Goal: Transaction & Acquisition: Purchase product/service

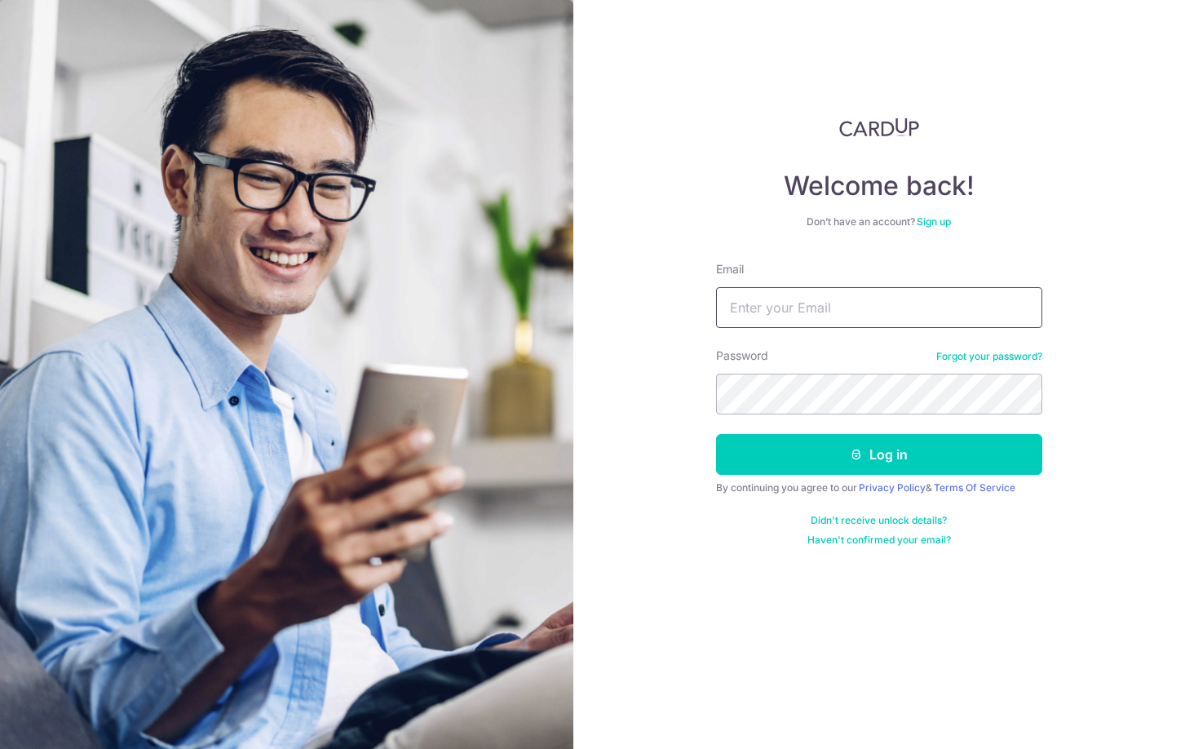
click at [808, 318] on input "Email" at bounding box center [879, 307] width 326 height 41
type input "[EMAIL_ADDRESS][DOMAIN_NAME]"
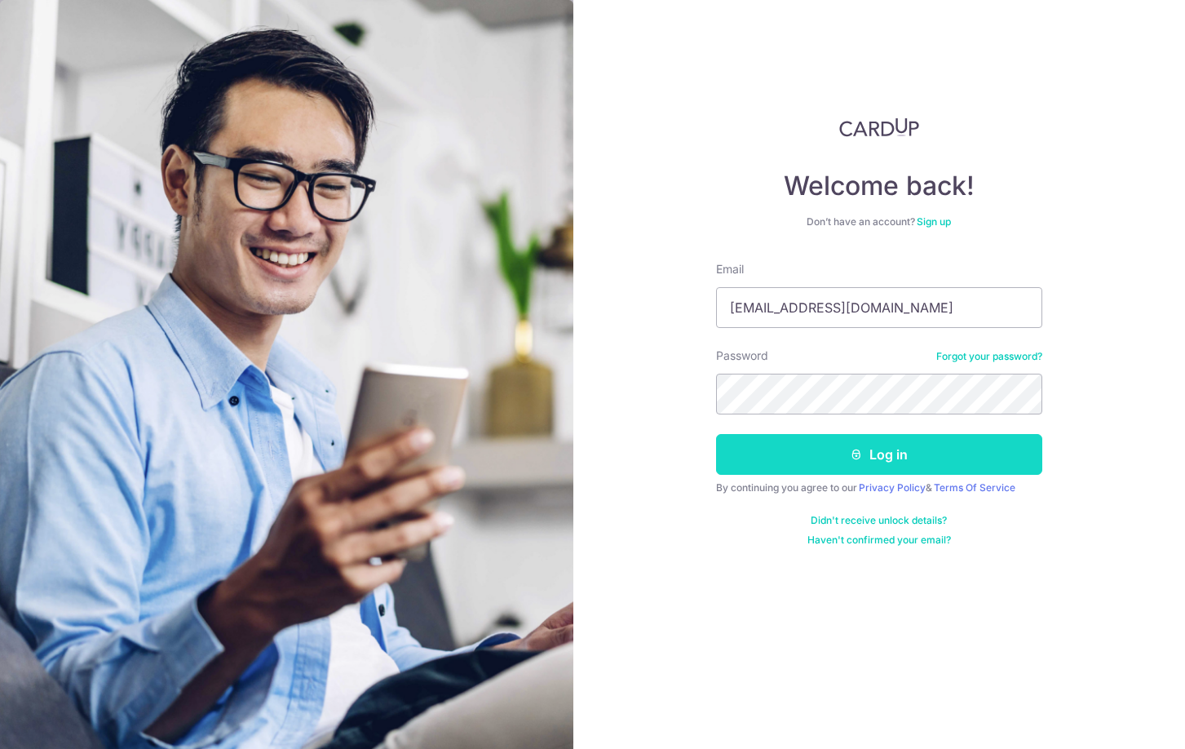
click at [874, 452] on button "Log in" at bounding box center [879, 454] width 326 height 41
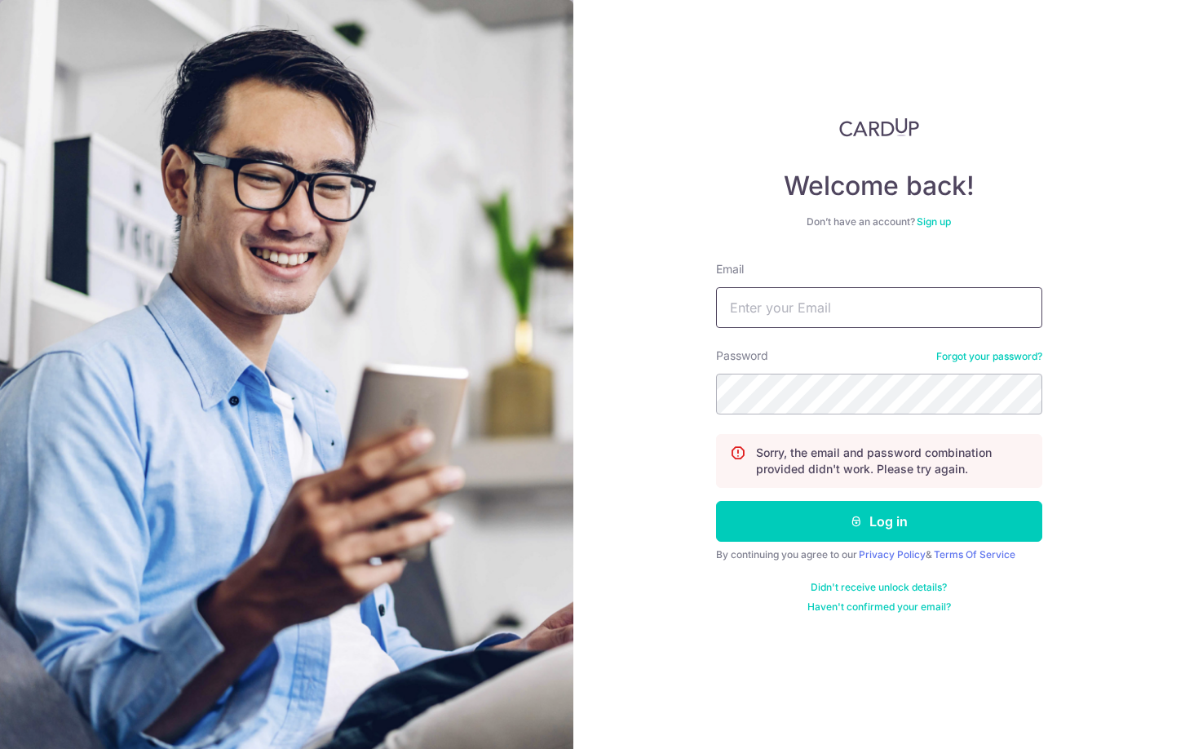
click at [759, 310] on input "Email" at bounding box center [879, 307] width 326 height 41
type input "[EMAIL_ADDRESS][DOMAIN_NAME]"
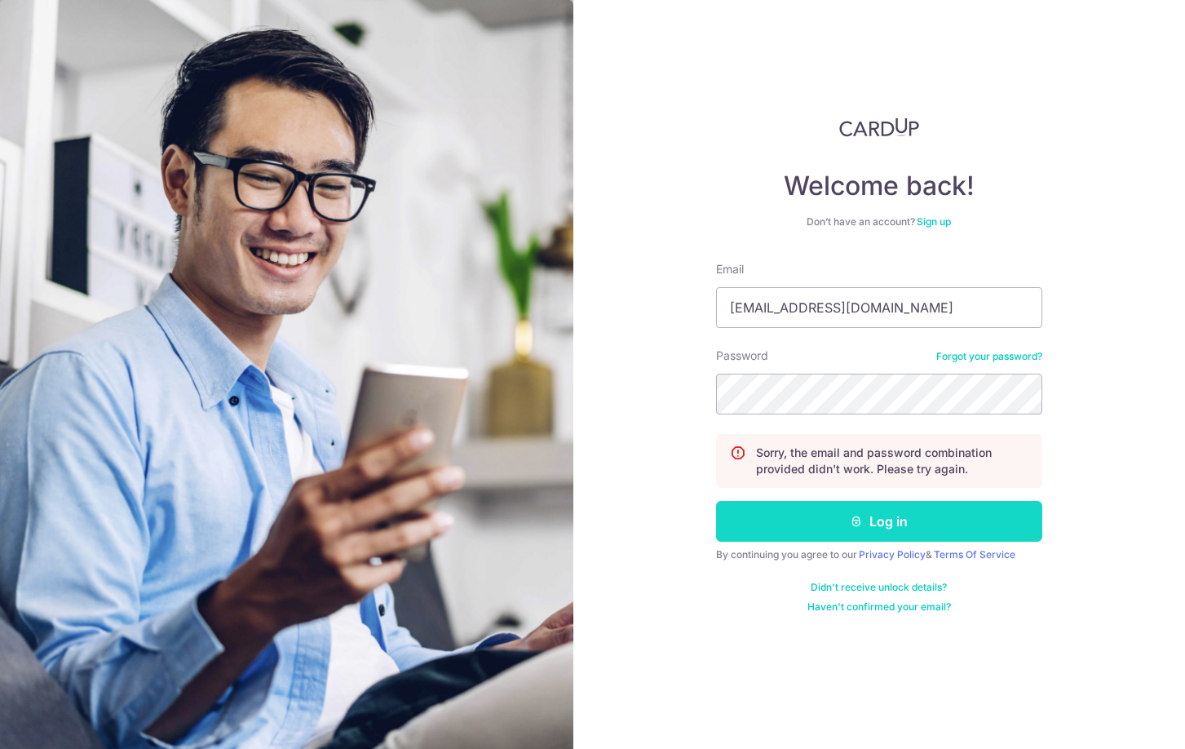
click at [860, 520] on icon "submit" at bounding box center [856, 521] width 13 height 13
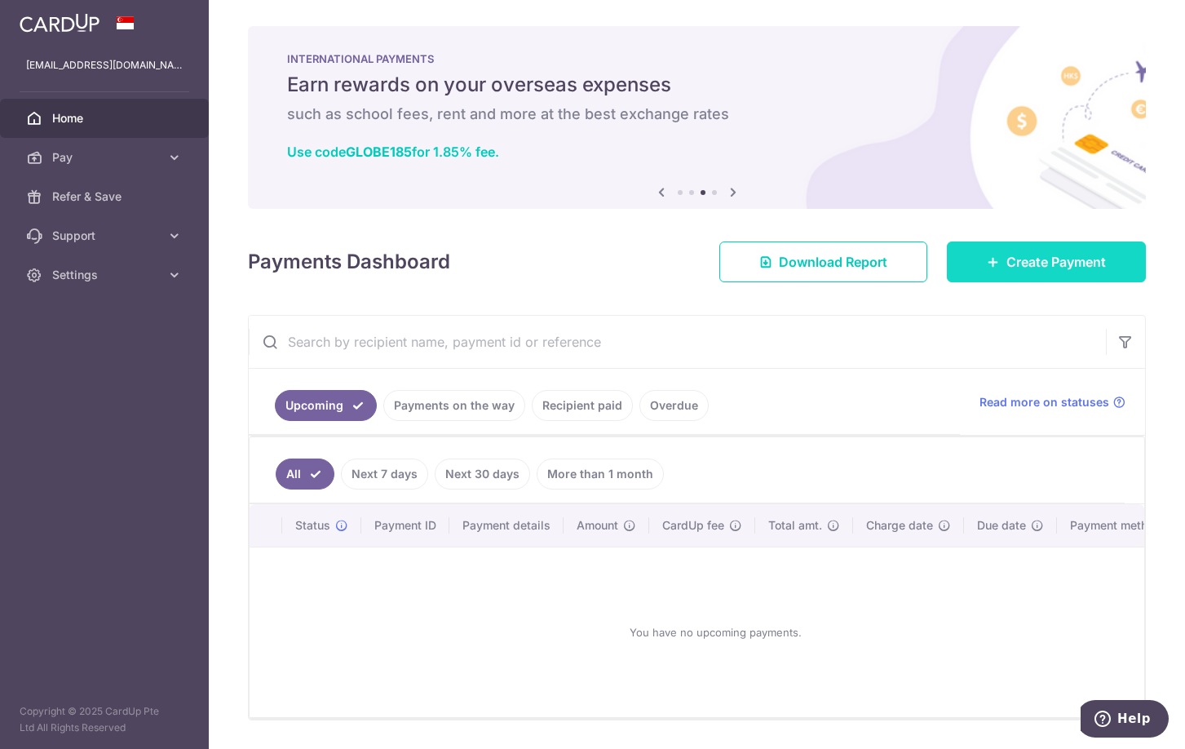
click at [1028, 251] on link "Create Payment" at bounding box center [1046, 261] width 199 height 41
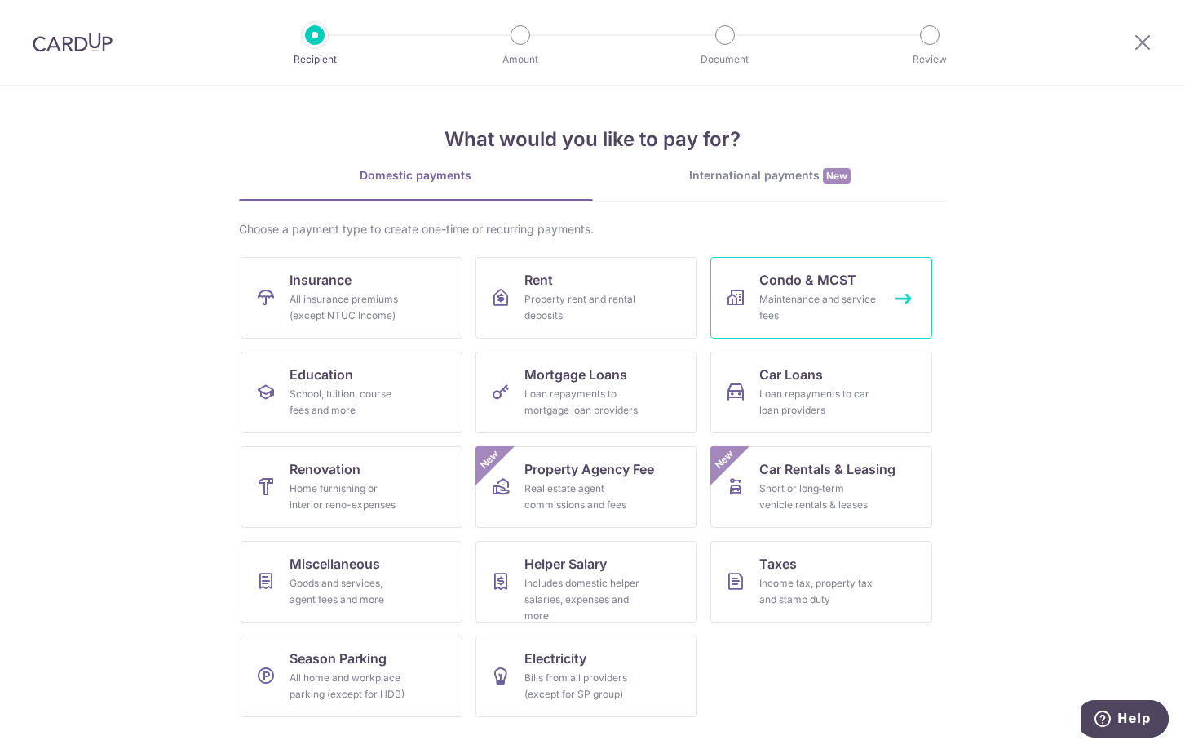
click at [840, 292] on div "Maintenance and service fees" at bounding box center [817, 307] width 117 height 33
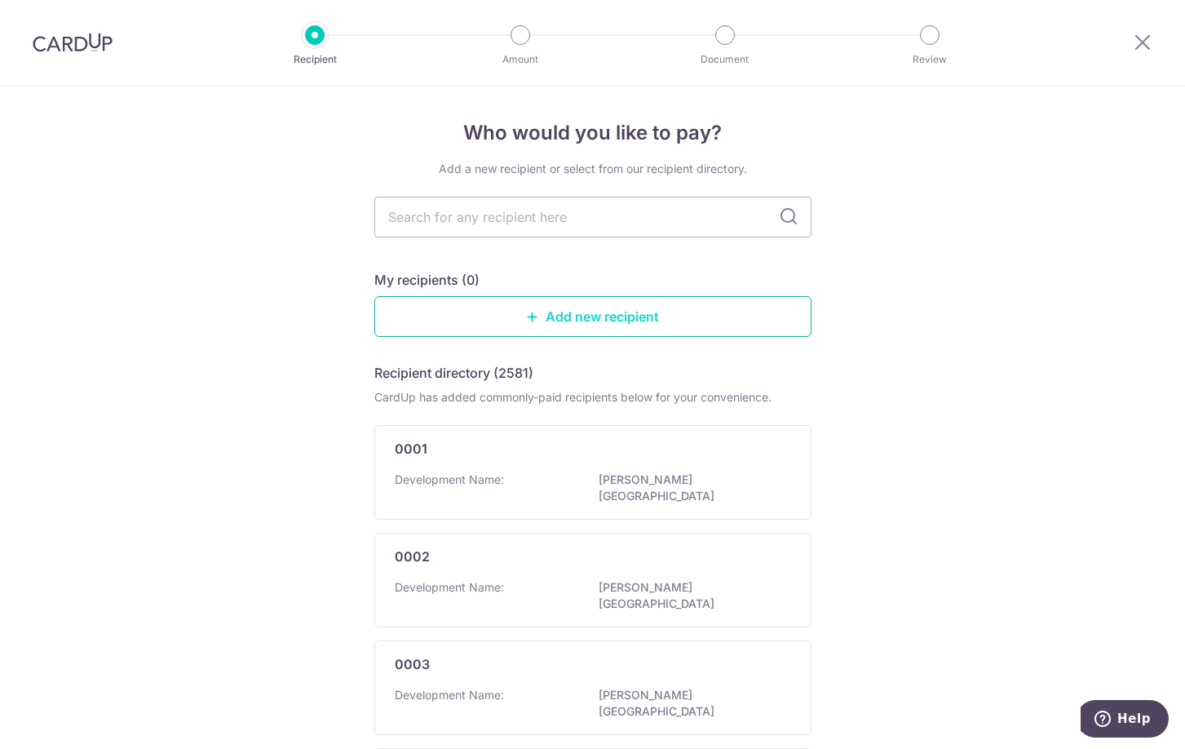
click at [556, 312] on link "Add new recipient" at bounding box center [592, 316] width 437 height 41
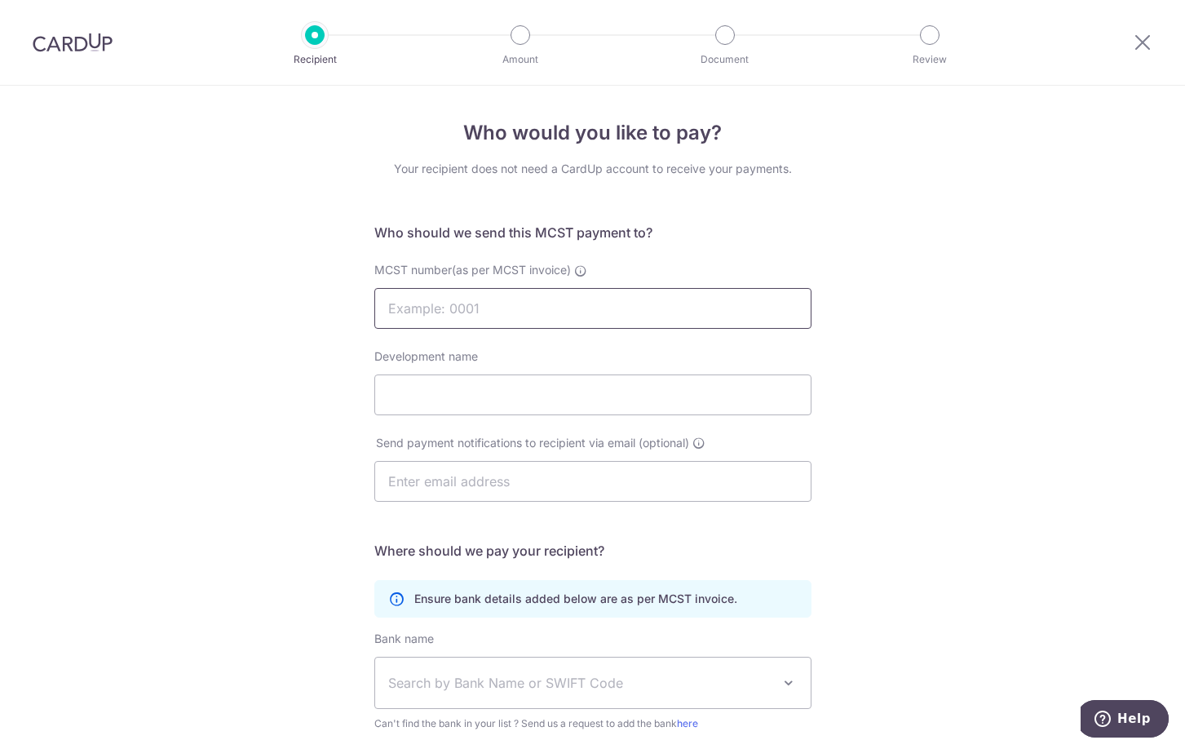
click at [556, 312] on input "MCST number(as per MCST invoice)" at bounding box center [592, 308] width 437 height 41
type input "M"
type input "4309"
click at [500, 390] on input "Development name" at bounding box center [592, 394] width 437 height 41
click at [465, 396] on input "Thomon" at bounding box center [592, 394] width 437 height 41
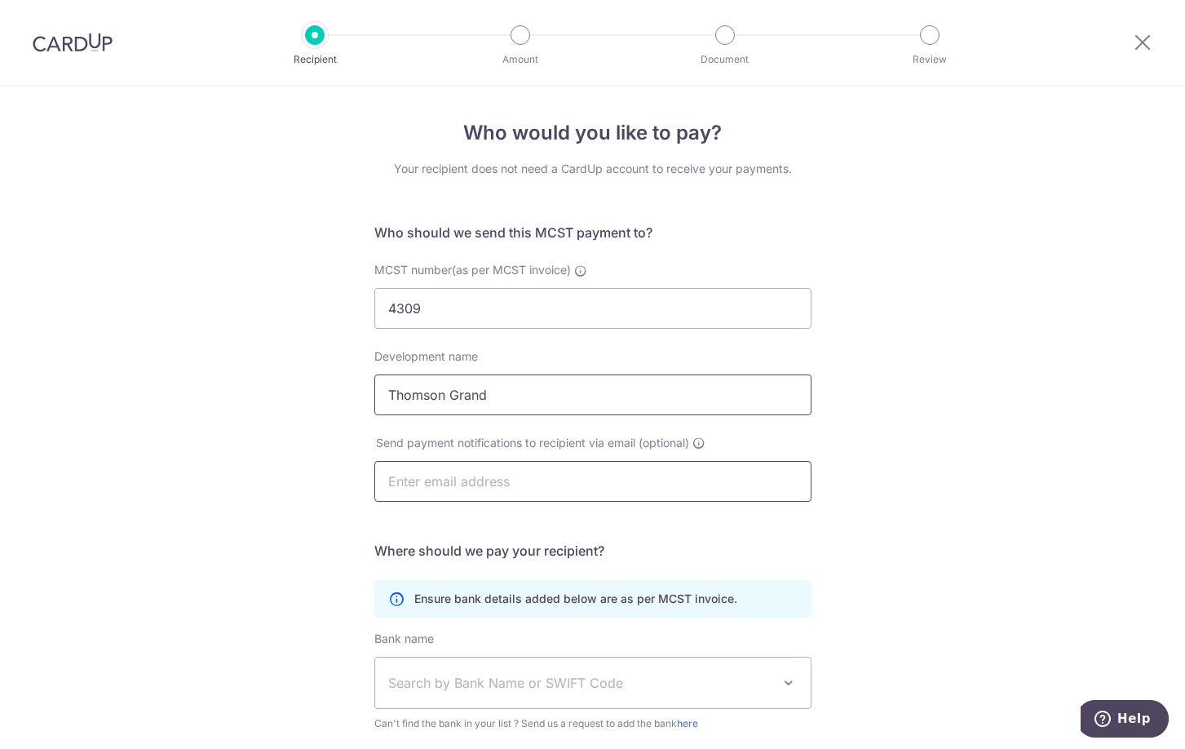
type input "Thomson Grand"
click at [467, 476] on input "text" at bounding box center [592, 481] width 437 height 41
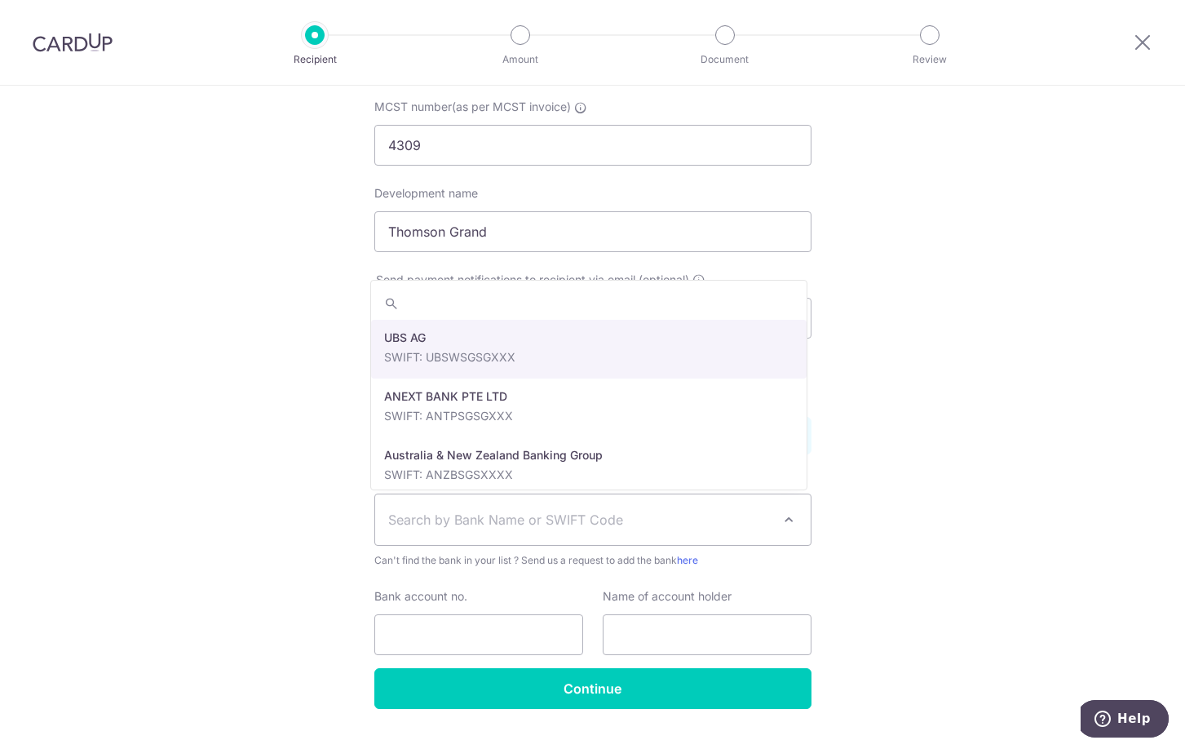
click at [657, 525] on span "Search by Bank Name or SWIFT Code" at bounding box center [579, 520] width 383 height 20
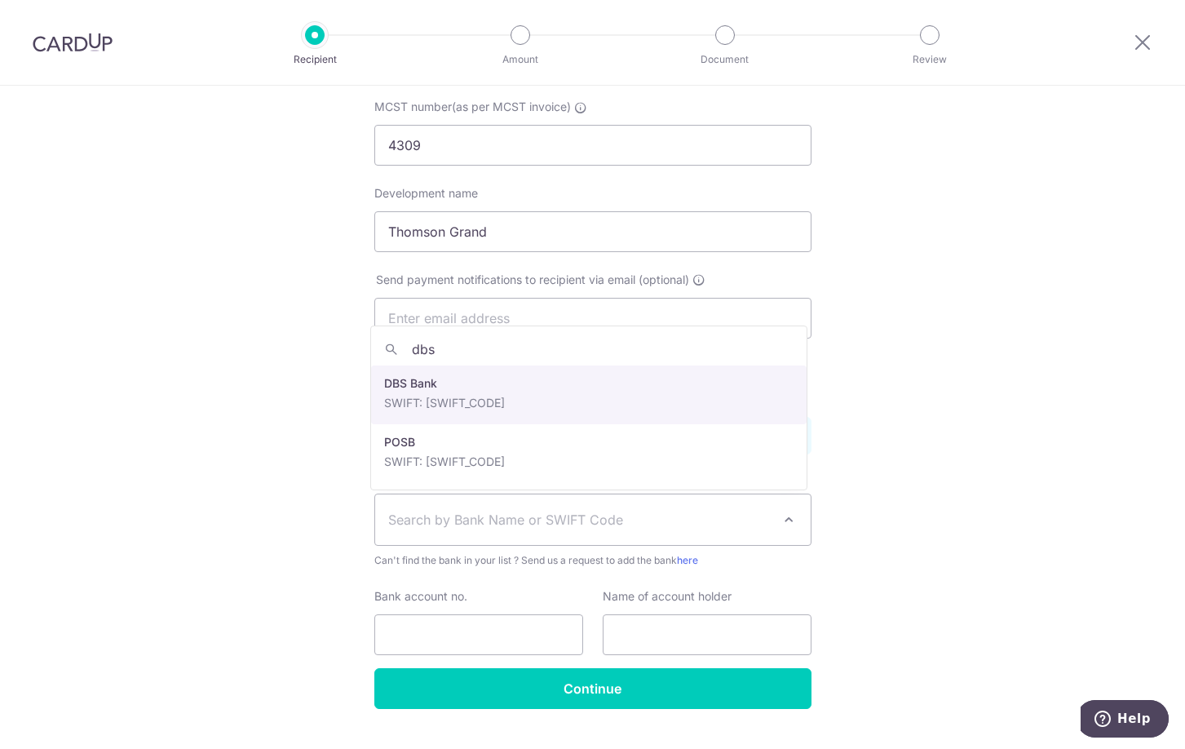
type input "dbs"
select select "6"
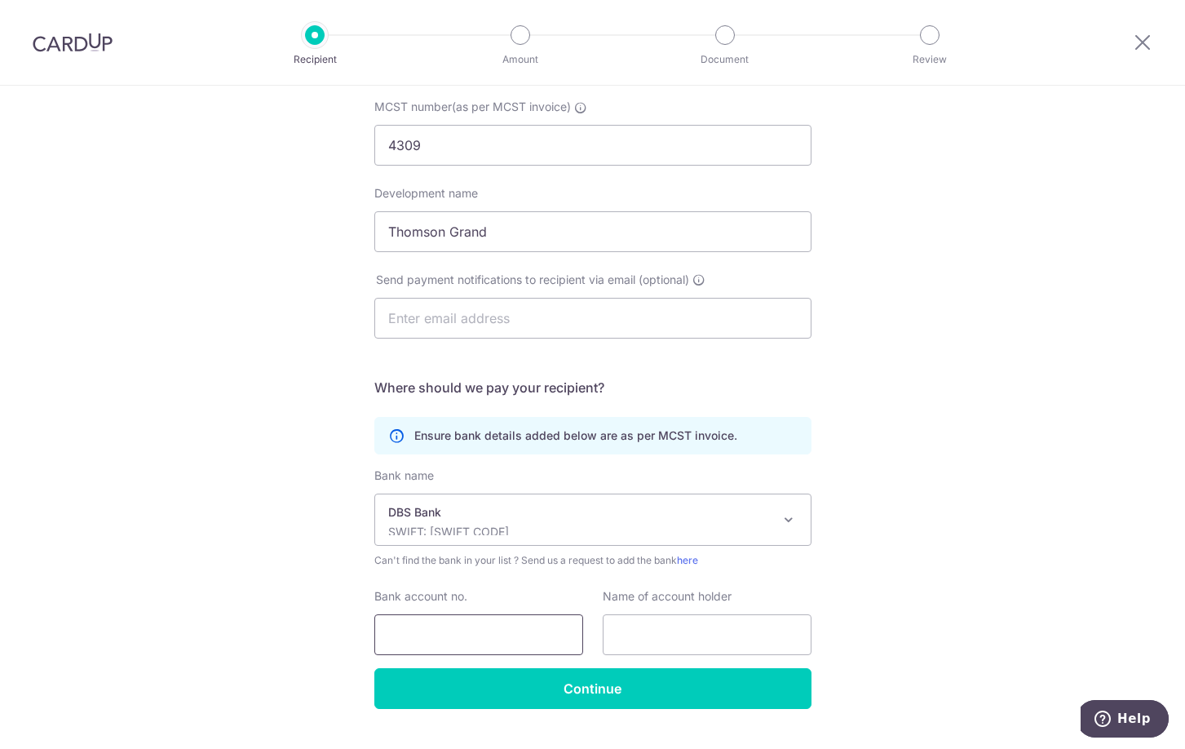
click at [436, 639] on input "Bank account no." at bounding box center [478, 634] width 209 height 41
click at [440, 330] on input "text" at bounding box center [592, 318] width 437 height 41
type input "[EMAIL_ADDRESS][DOMAIN_NAME]"
click at [445, 630] on input "Bank account no." at bounding box center [478, 634] width 209 height 41
click at [469, 517] on p "DBS Bank" at bounding box center [579, 512] width 383 height 16
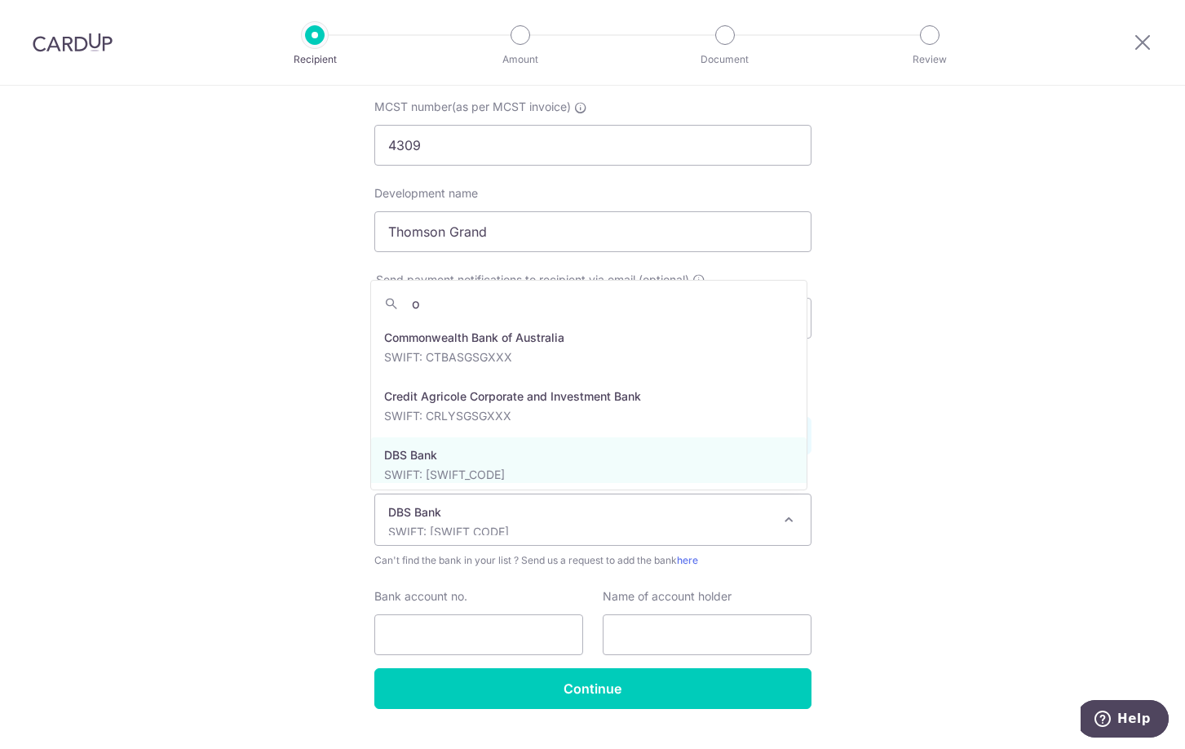
scroll to position [0, 0]
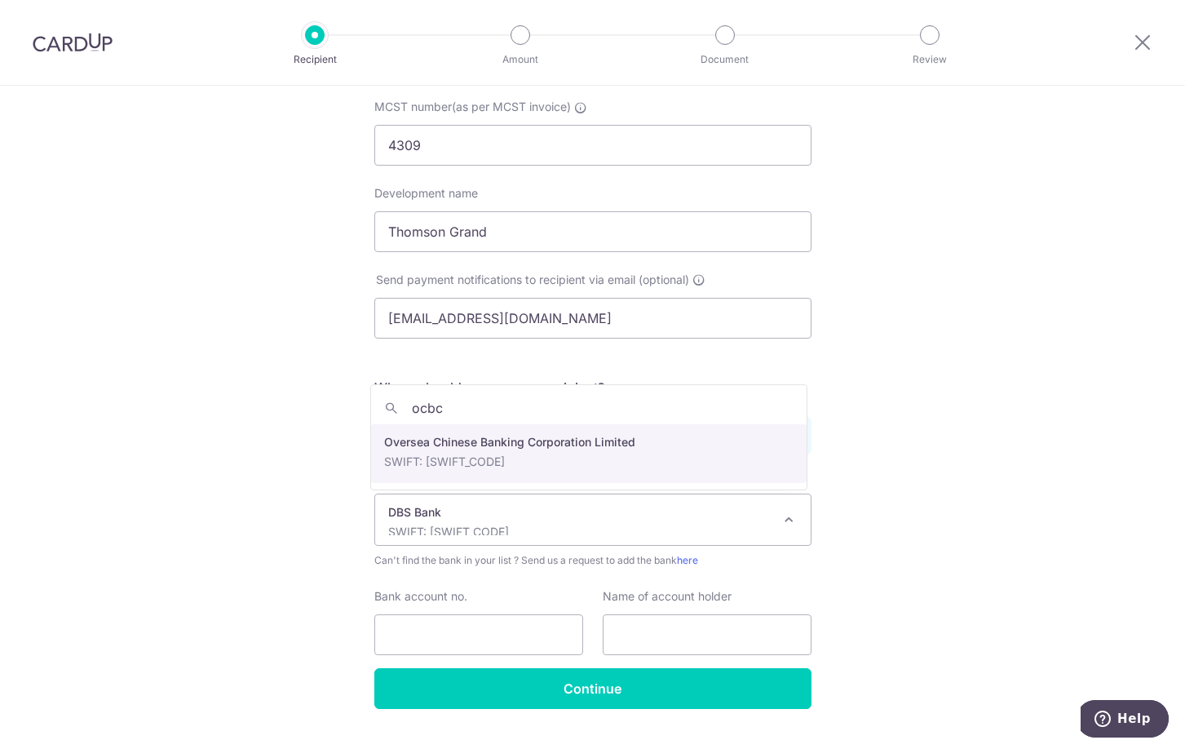
type input "ocbc"
select select "12"
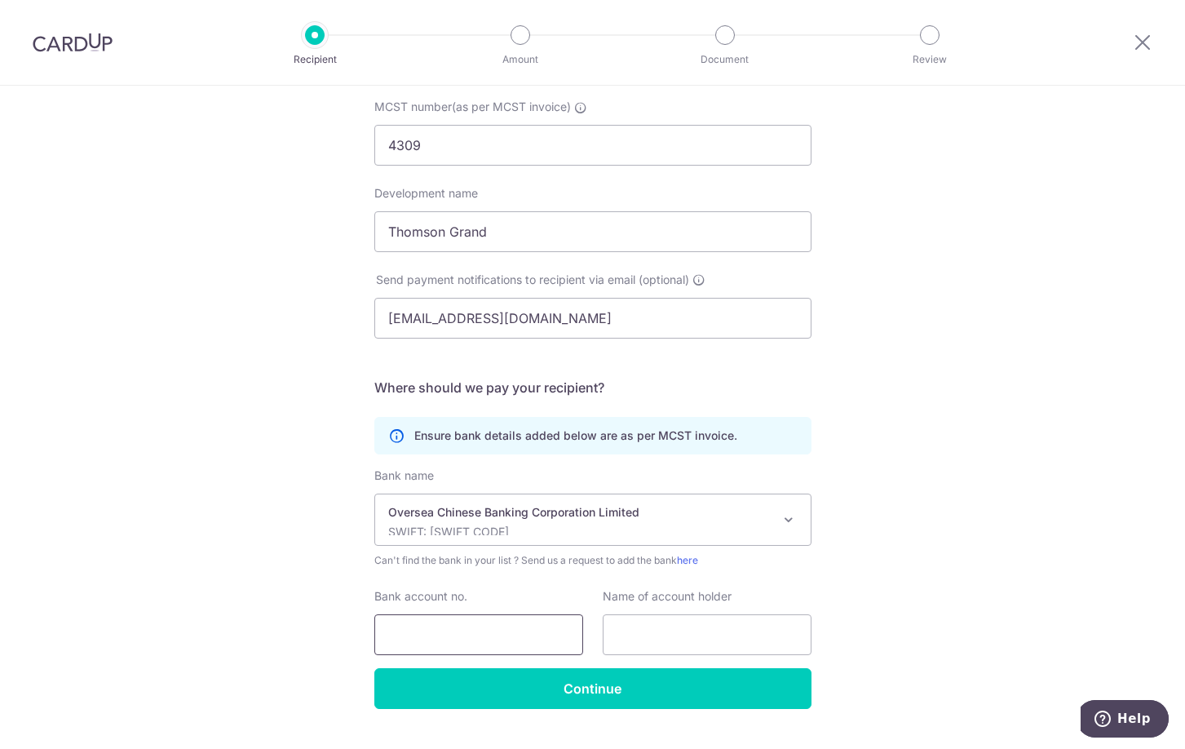
click at [450, 645] on input "Bank account no." at bounding box center [478, 634] width 209 height 41
type input "695733428001"
click at [661, 639] on input "text" at bounding box center [707, 634] width 209 height 41
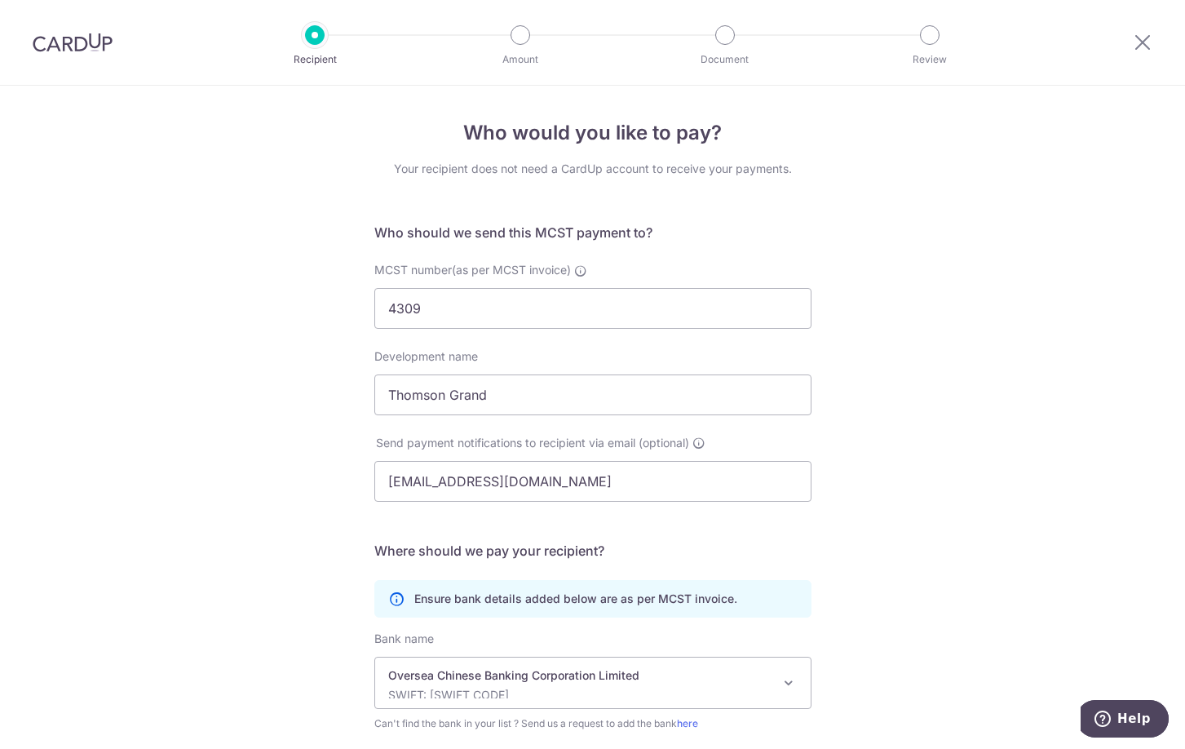
scroll to position [200, 0]
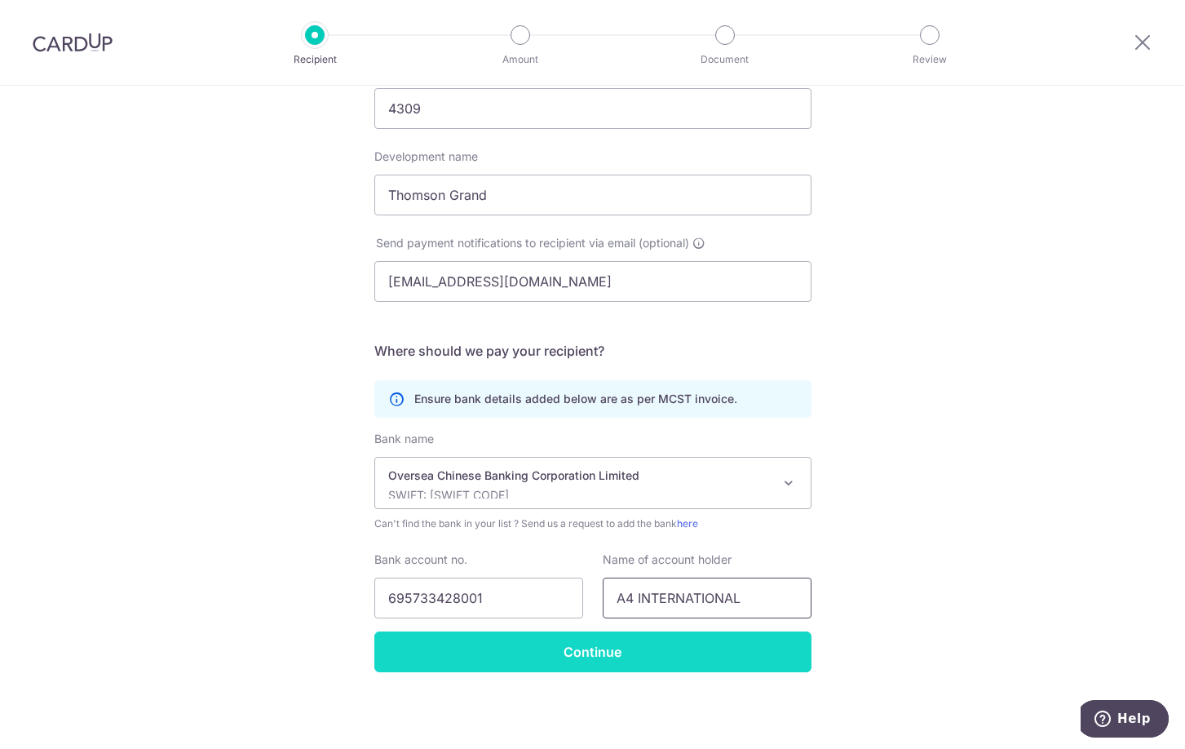
type input "A4 INTERNATIONAL"
click at [528, 652] on input "Continue" at bounding box center [592, 651] width 437 height 41
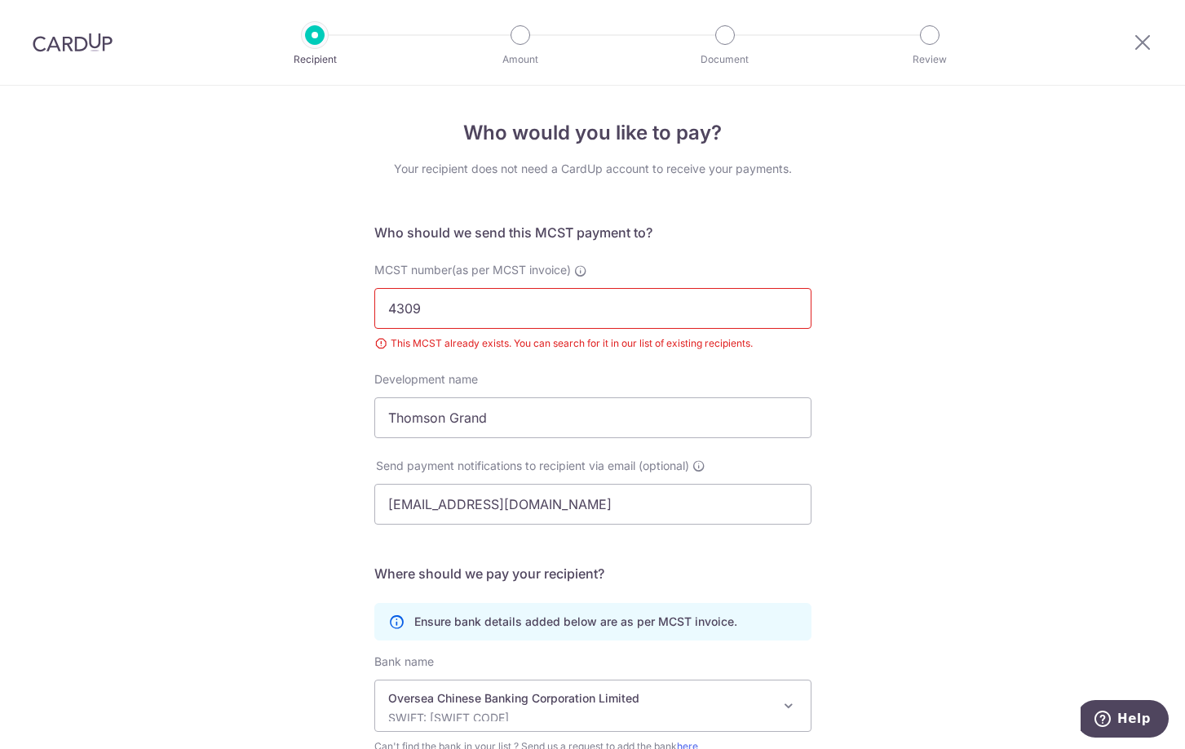
click at [409, 300] on input "4309" at bounding box center [592, 308] width 437 height 41
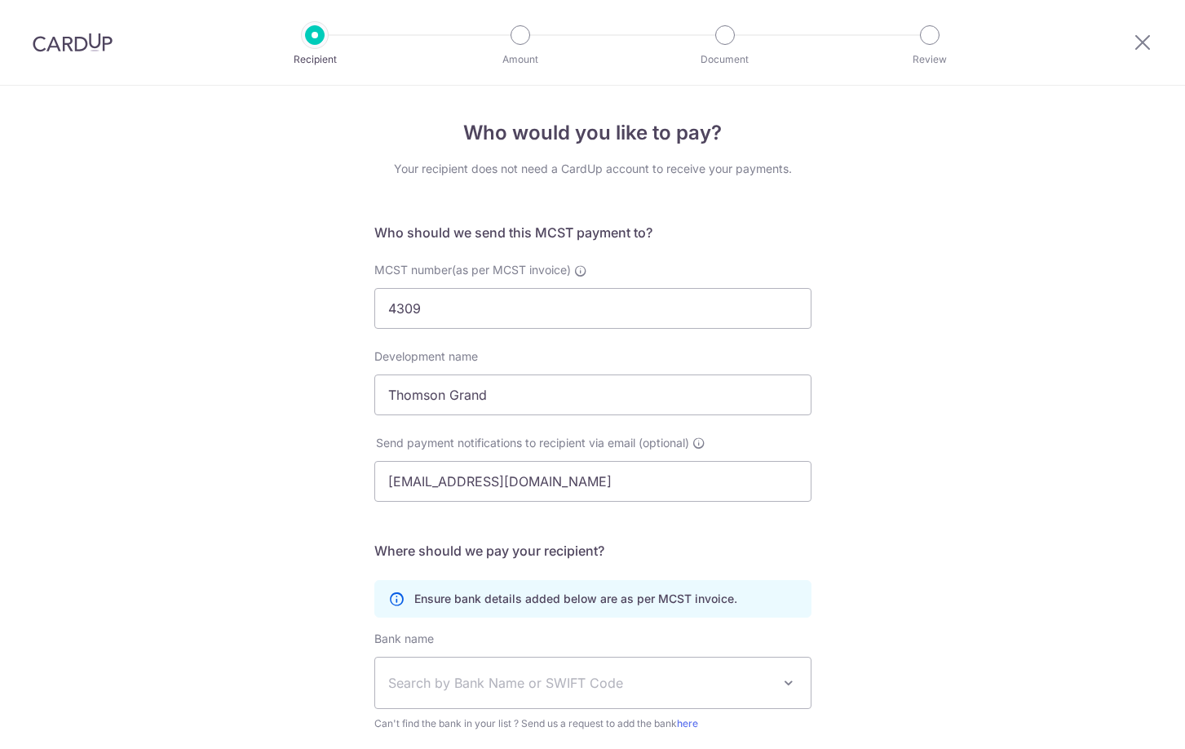
select select "12"
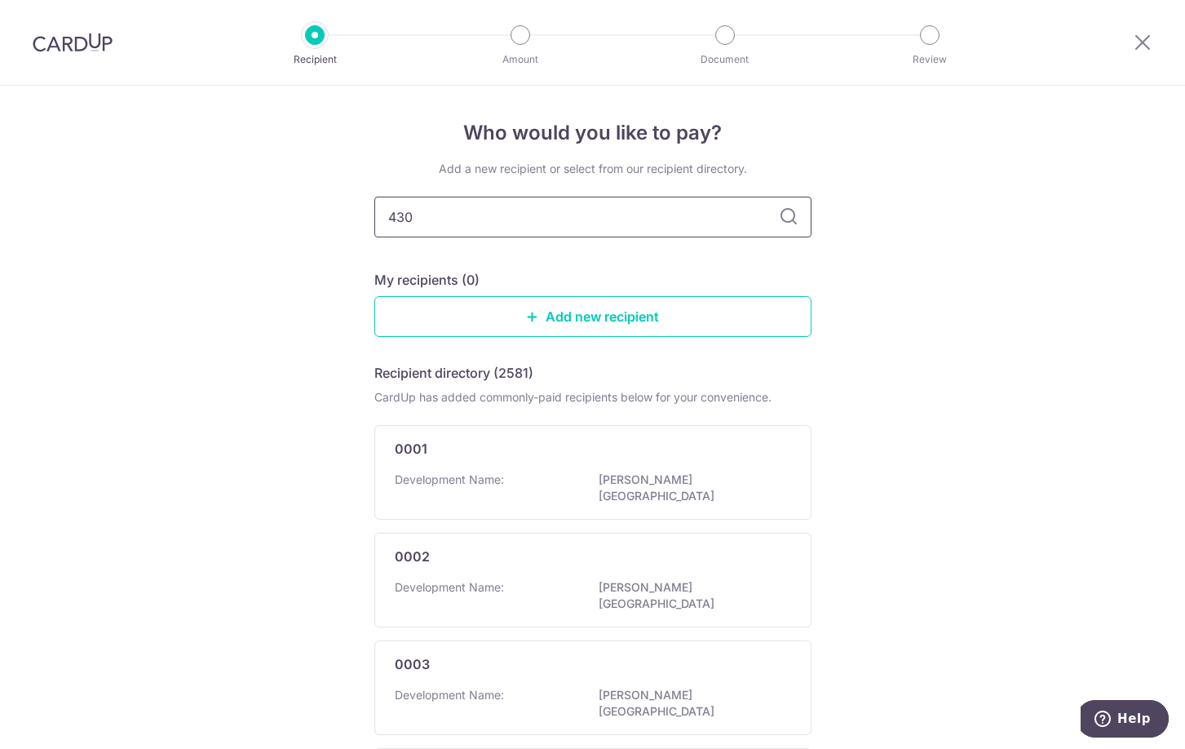
type input "4309"
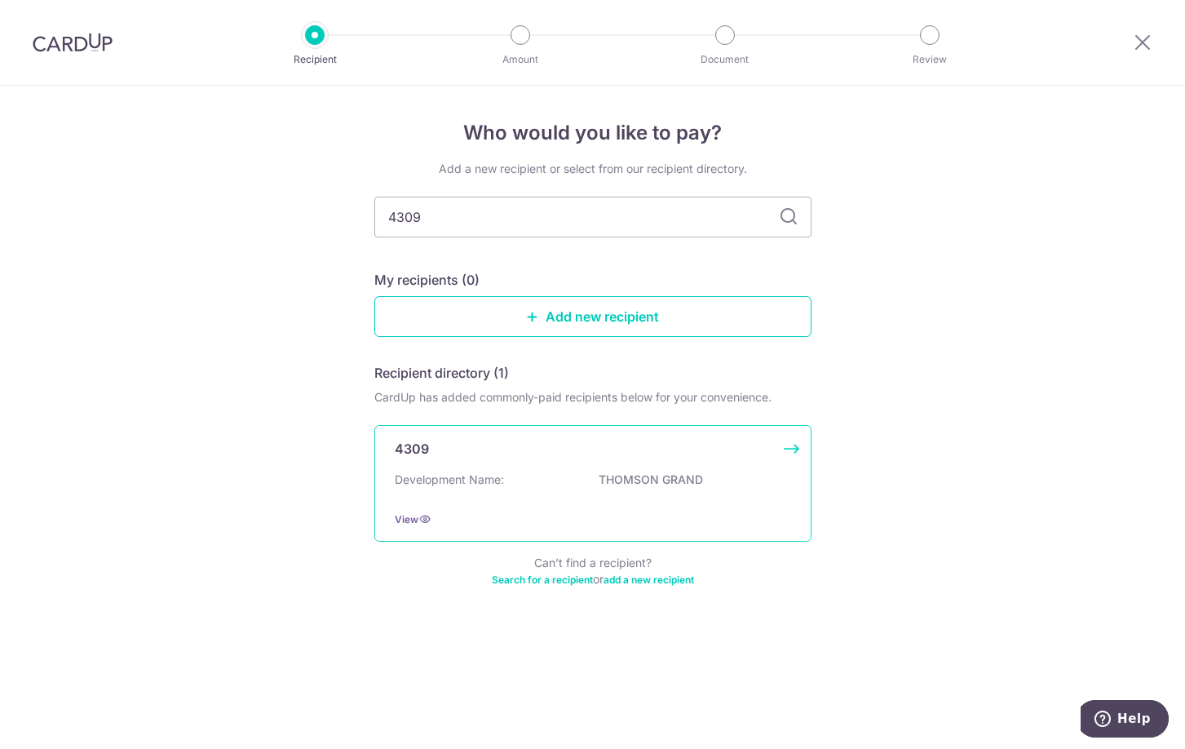
click at [458, 469] on div "4309 Development Name: THOMSON GRAND View" at bounding box center [592, 483] width 437 height 117
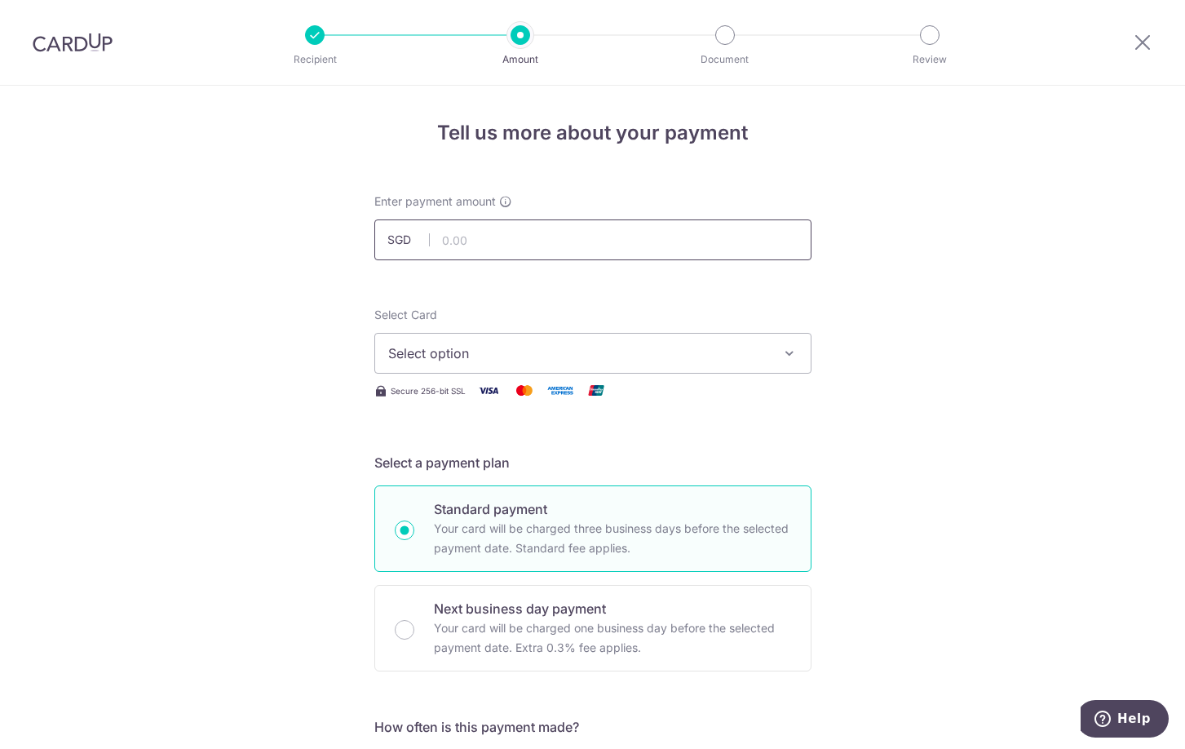
click at [462, 237] on input "text" at bounding box center [592, 239] width 437 height 41
type input "1,627.27"
click at [449, 347] on span "Select option" at bounding box center [578, 353] width 380 height 20
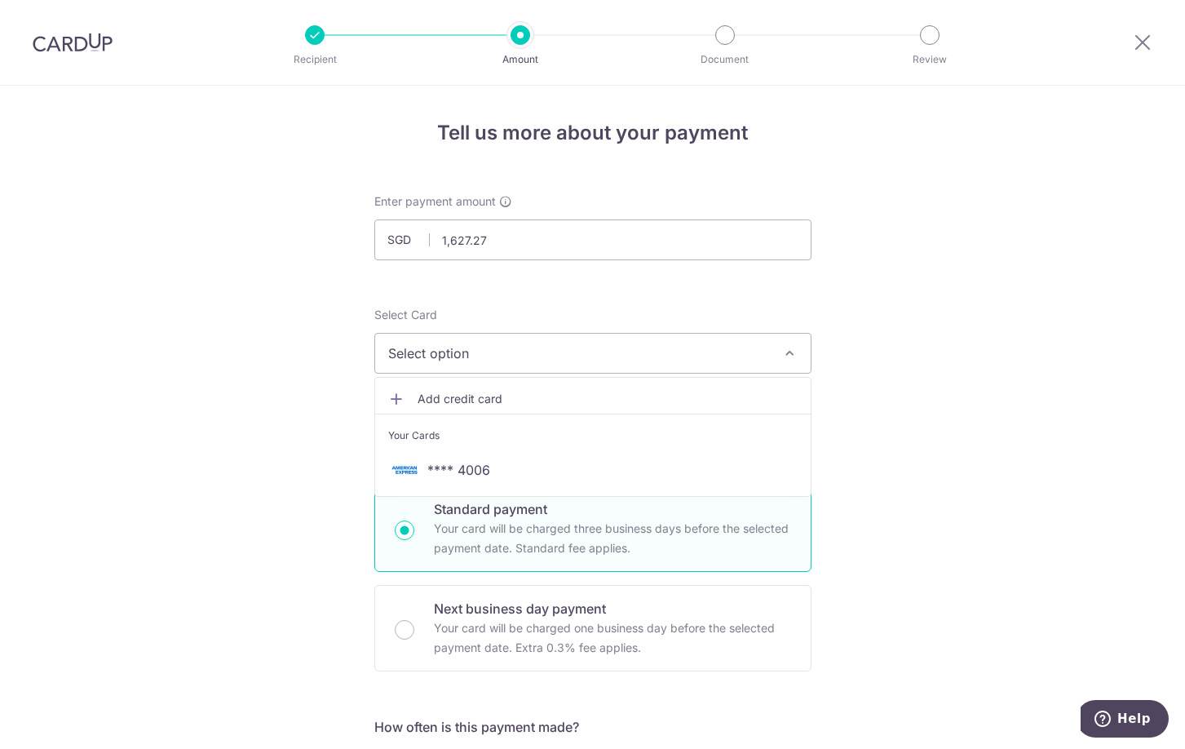
click at [459, 401] on span "Add credit card" at bounding box center [608, 399] width 380 height 16
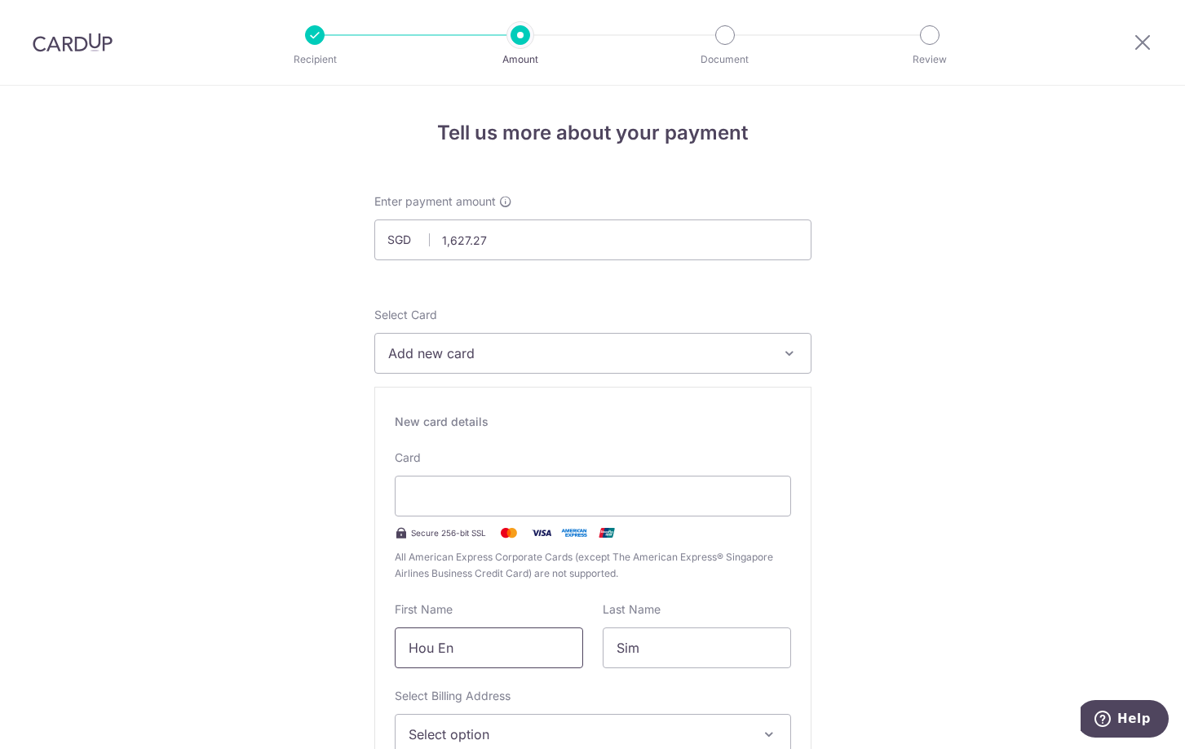
click at [542, 659] on input "Hou En" at bounding box center [489, 647] width 188 height 41
type input "H"
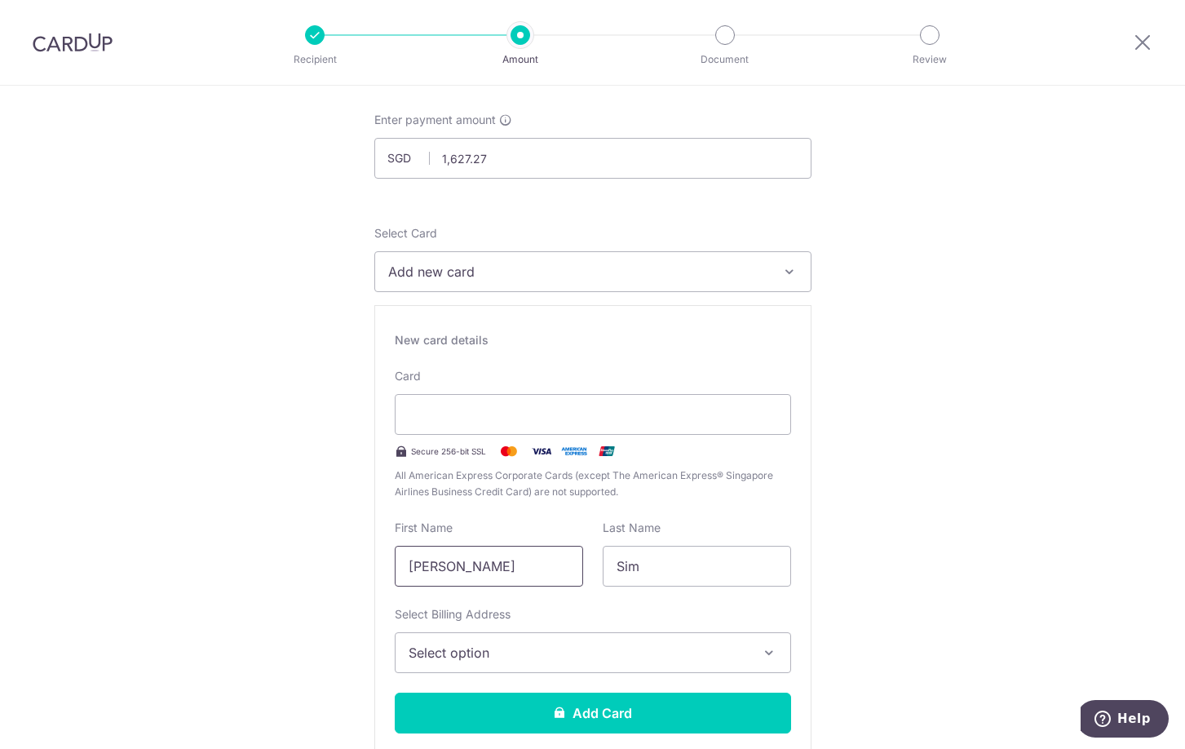
type input "Edward"
click at [477, 655] on span "Select option" at bounding box center [578, 653] width 339 height 20
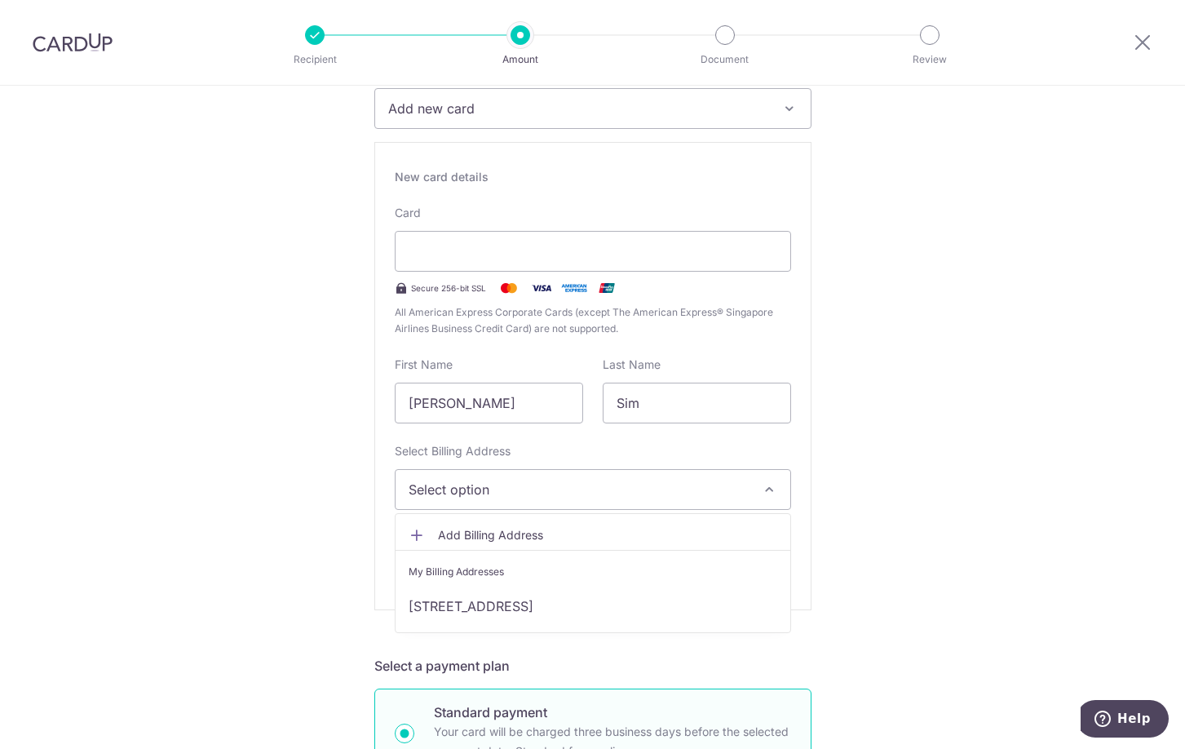
scroll to position [408, 0]
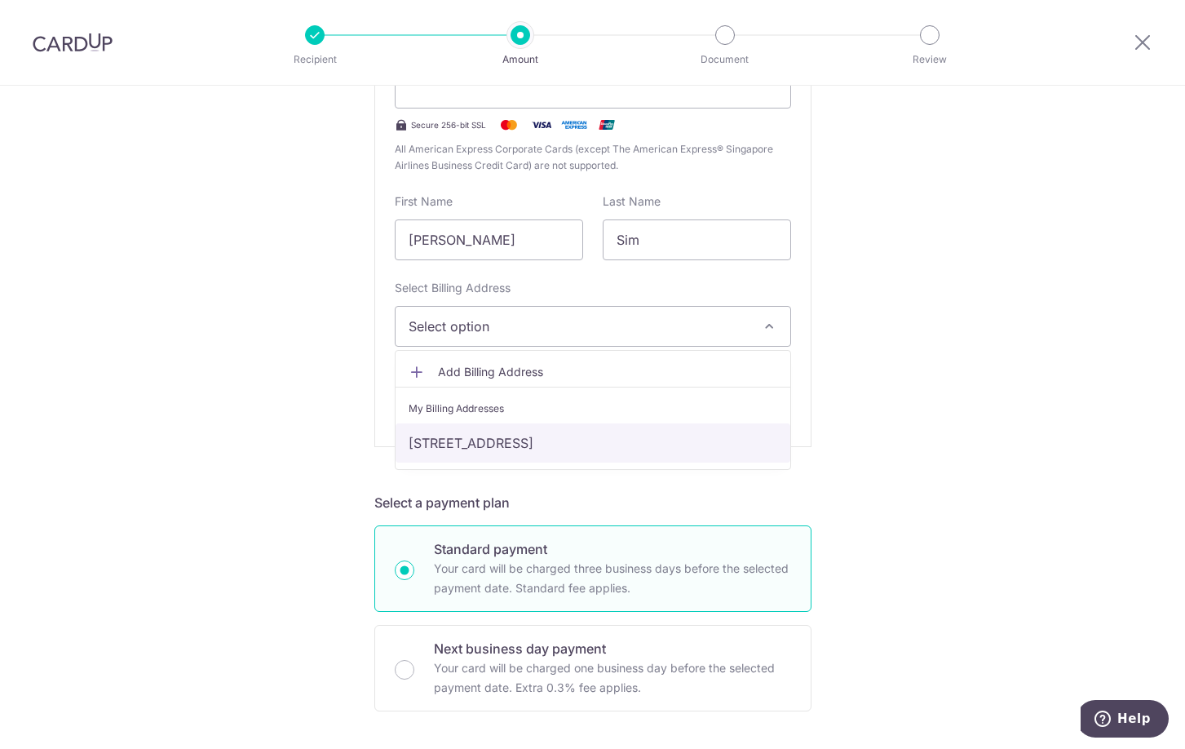
click at [498, 440] on link "37 LICHI AVENUE, Singapore, Singapore-348811" at bounding box center [593, 442] width 395 height 39
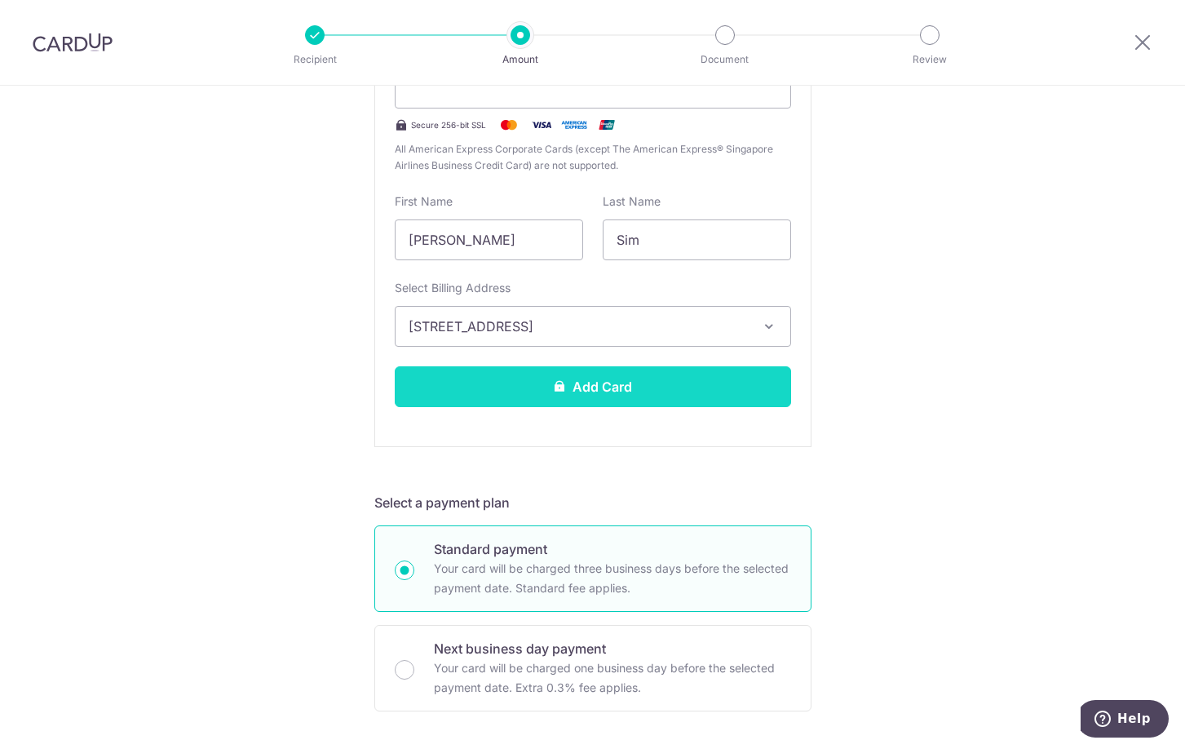
click at [580, 398] on button "Add Card" at bounding box center [593, 386] width 396 height 41
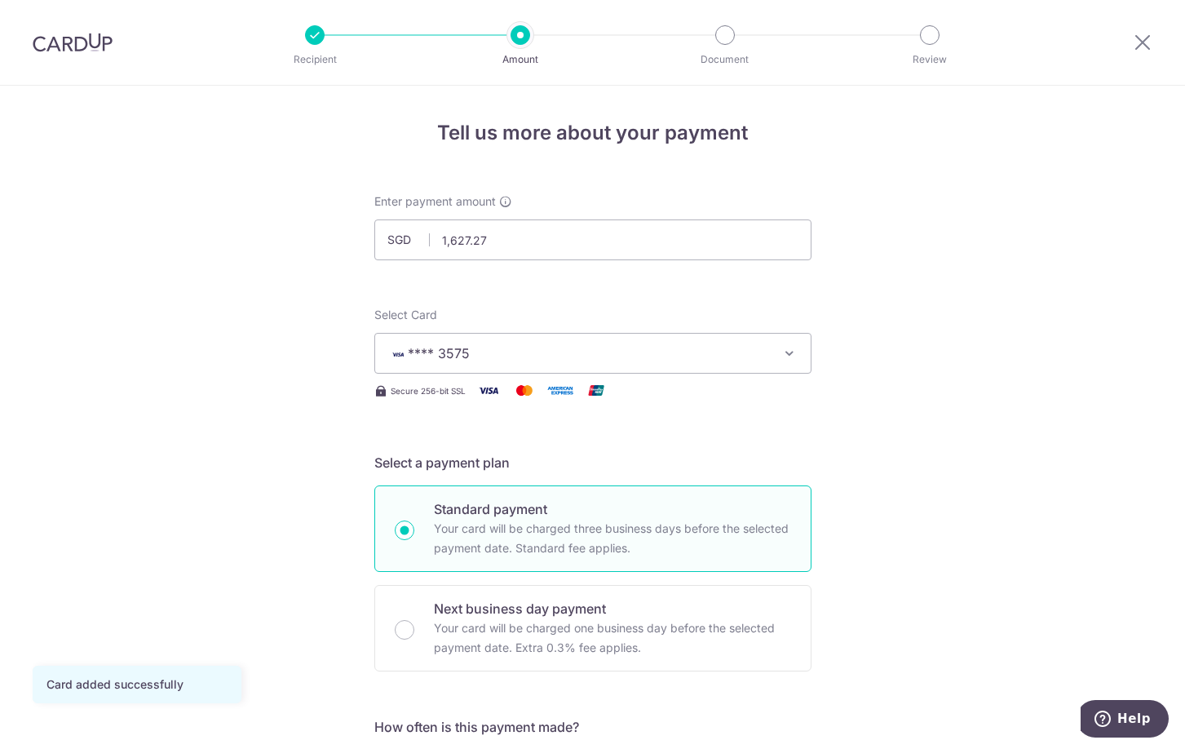
scroll to position [408, 0]
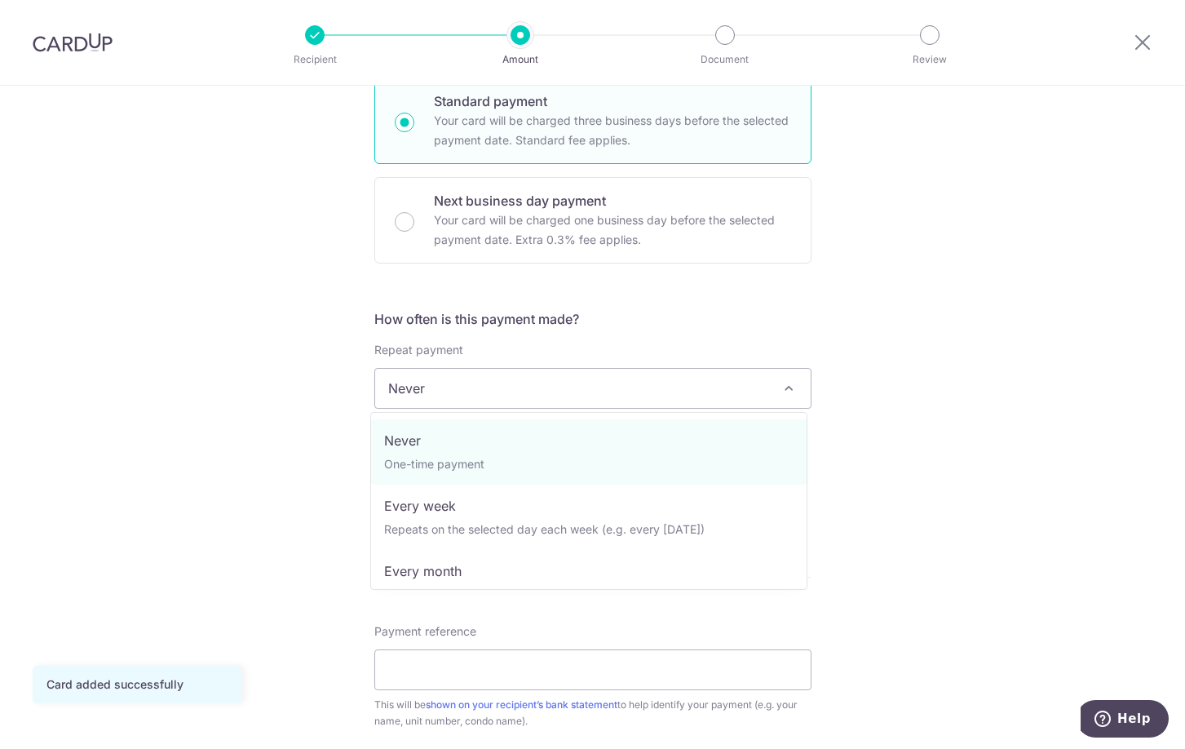
click at [439, 387] on span "Never" at bounding box center [593, 388] width 436 height 39
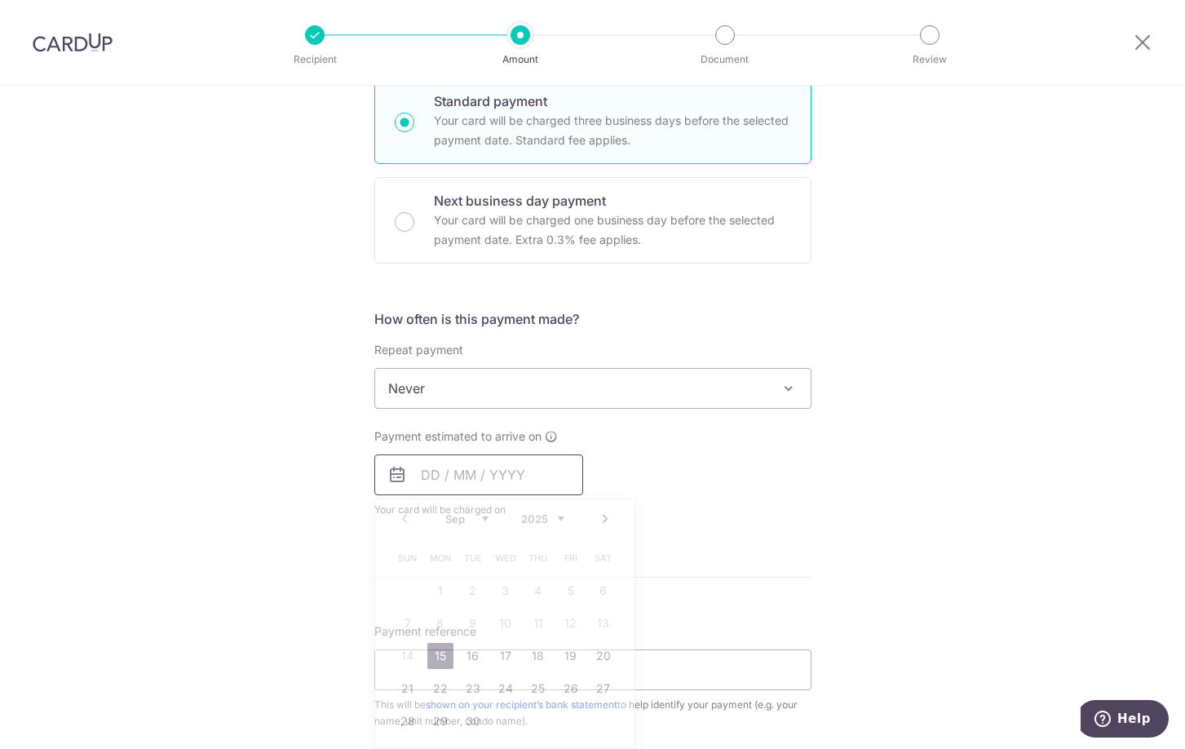
click at [447, 464] on input "text" at bounding box center [478, 474] width 209 height 41
click at [441, 649] on link "15" at bounding box center [440, 656] width 26 height 26
type input "[DATE]"
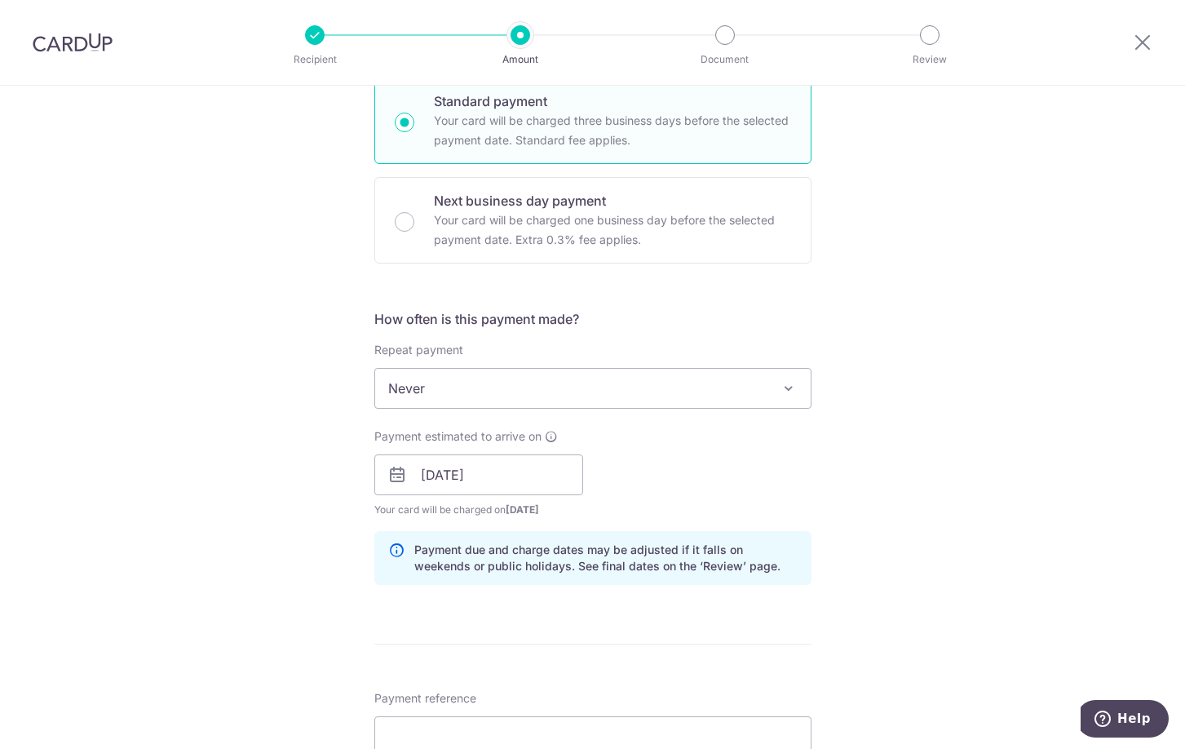
scroll to position [734, 0]
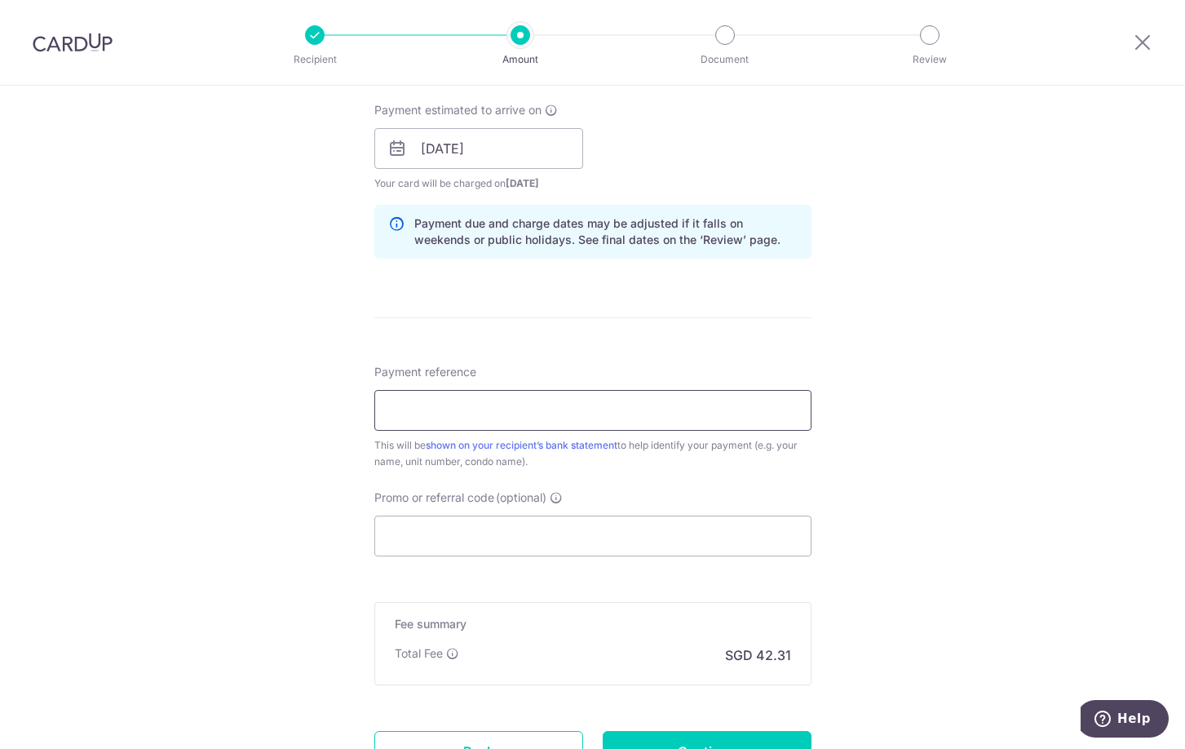
click at [427, 409] on input "Payment reference" at bounding box center [592, 410] width 437 height 41
type input "14-17"
click at [303, 585] on div "Tell us more about your payment Enter payment amount SGD 1,627.27 1627.27 Card …" at bounding box center [592, 123] width 1185 height 1542
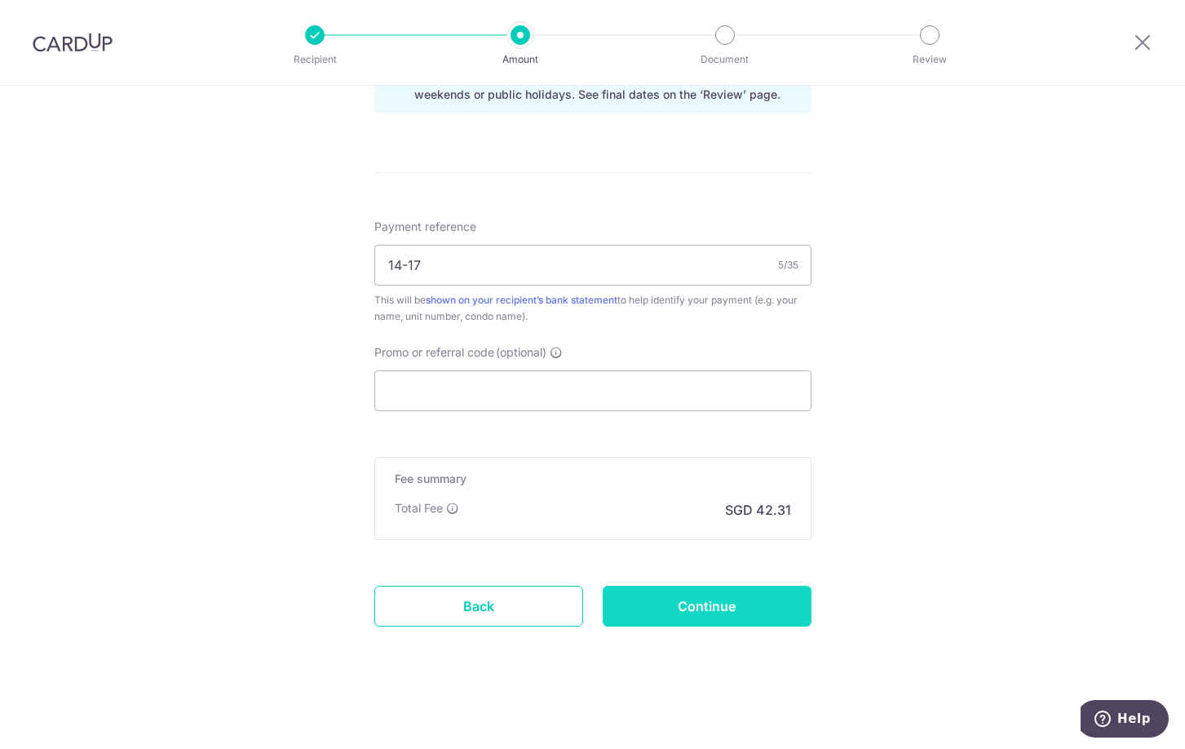
click at [740, 608] on input "Continue" at bounding box center [707, 606] width 209 height 41
type input "Create Schedule"
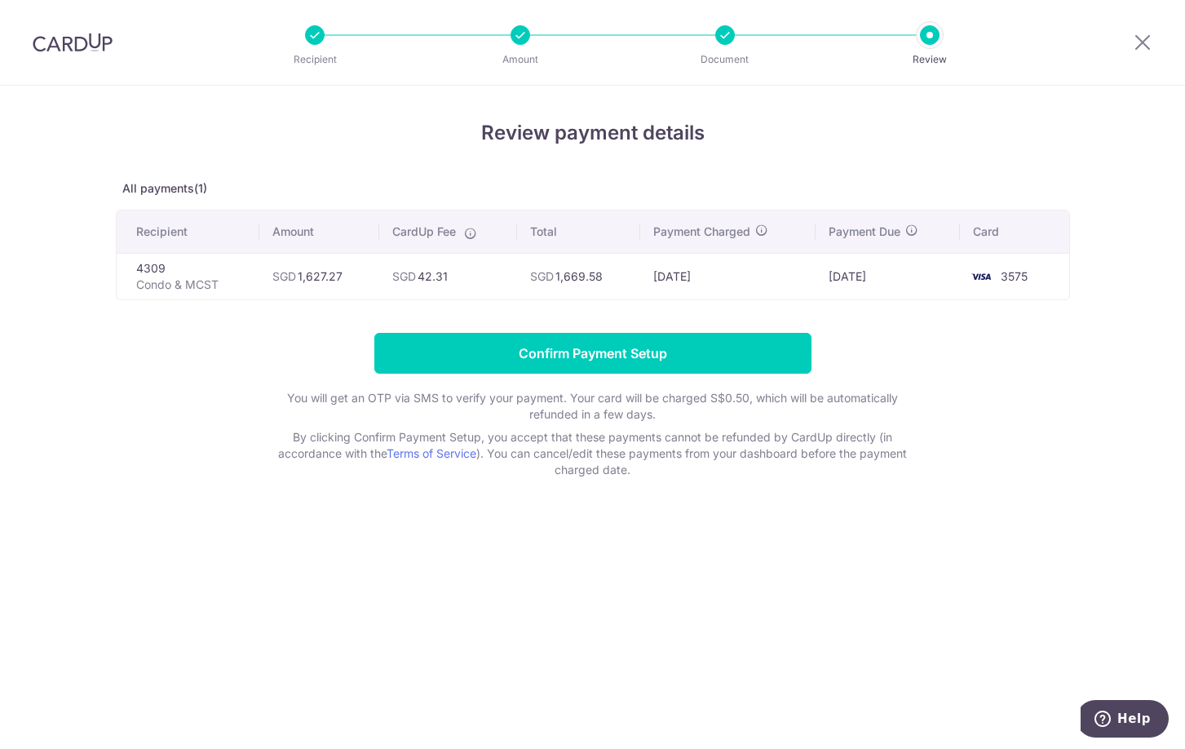
click at [84, 596] on div "Review payment details All payments(1) Recipient Amount CardUp Fee Total Paymen…" at bounding box center [592, 417] width 1185 height 663
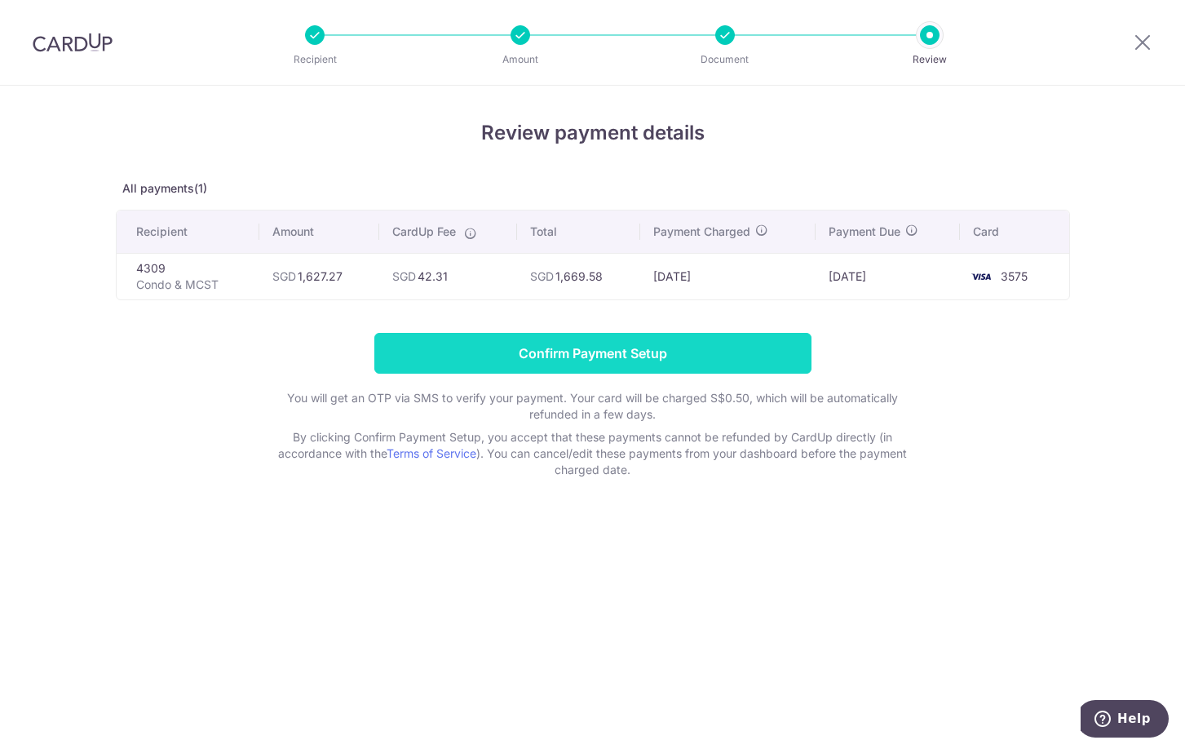
click at [599, 350] on input "Confirm Payment Setup" at bounding box center [592, 353] width 437 height 41
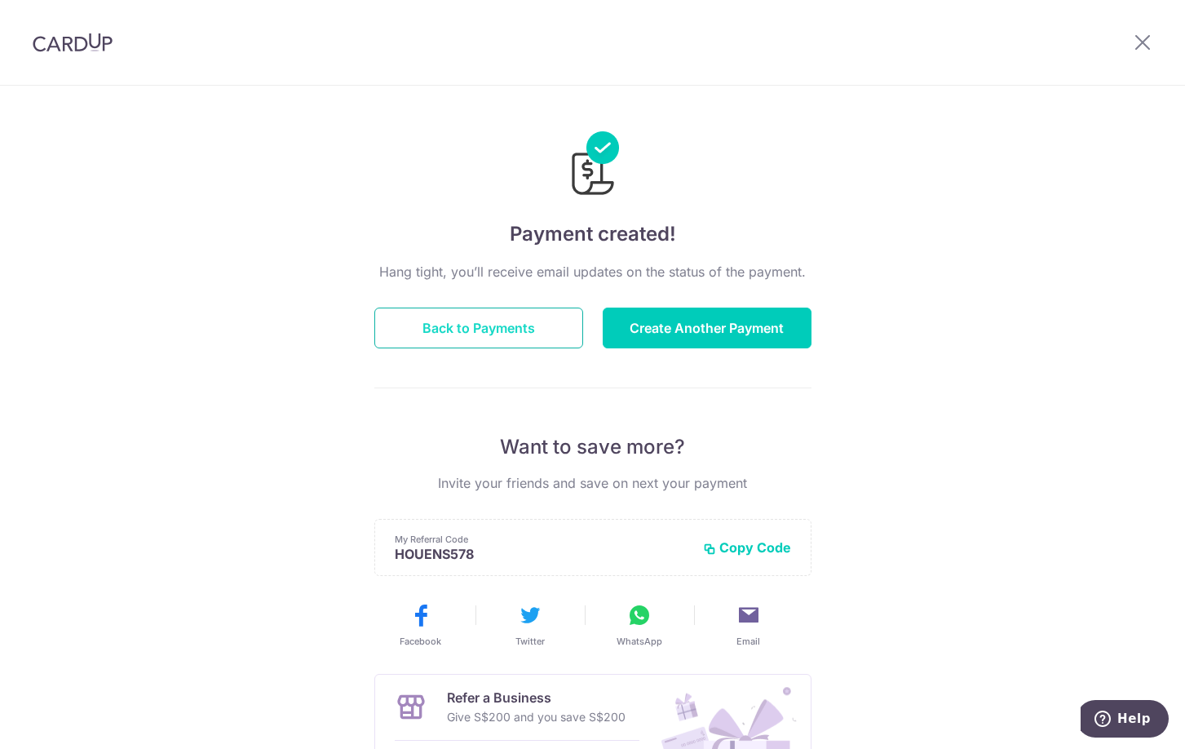
click at [572, 343] on button "Back to Payments" at bounding box center [478, 327] width 209 height 41
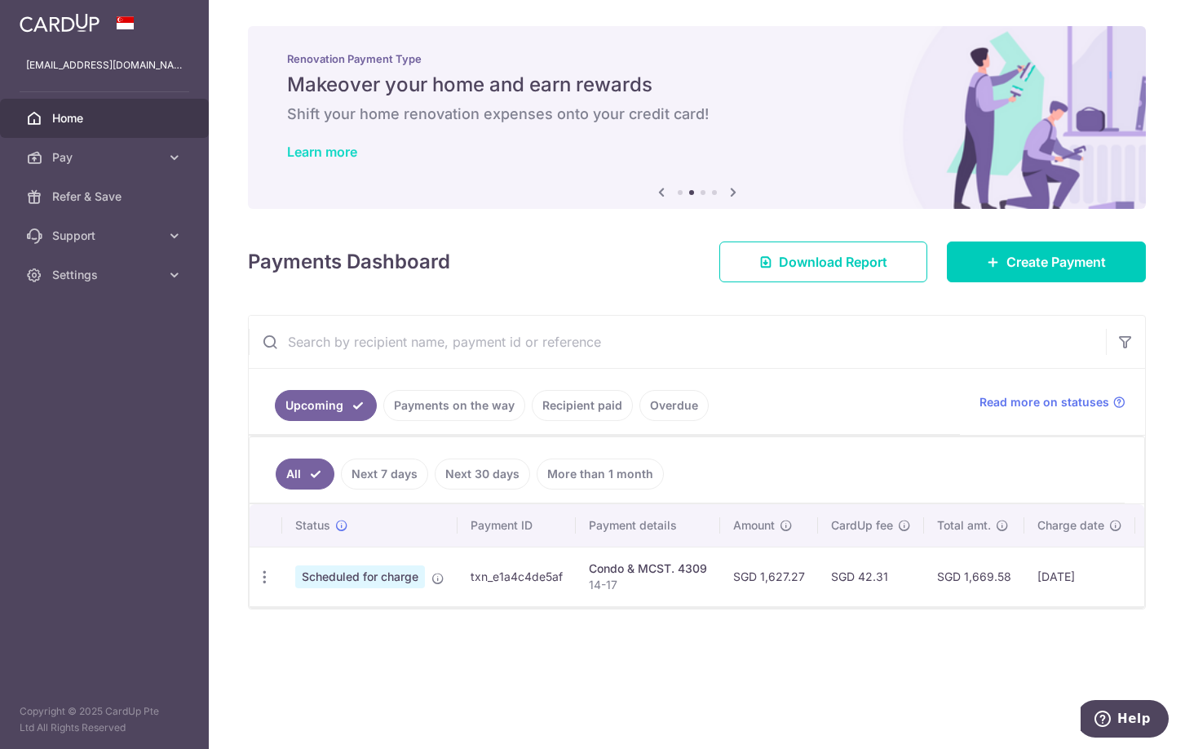
click at [332, 156] on link "Learn more" at bounding box center [322, 152] width 70 height 16
